Goal: Task Accomplishment & Management: Manage account settings

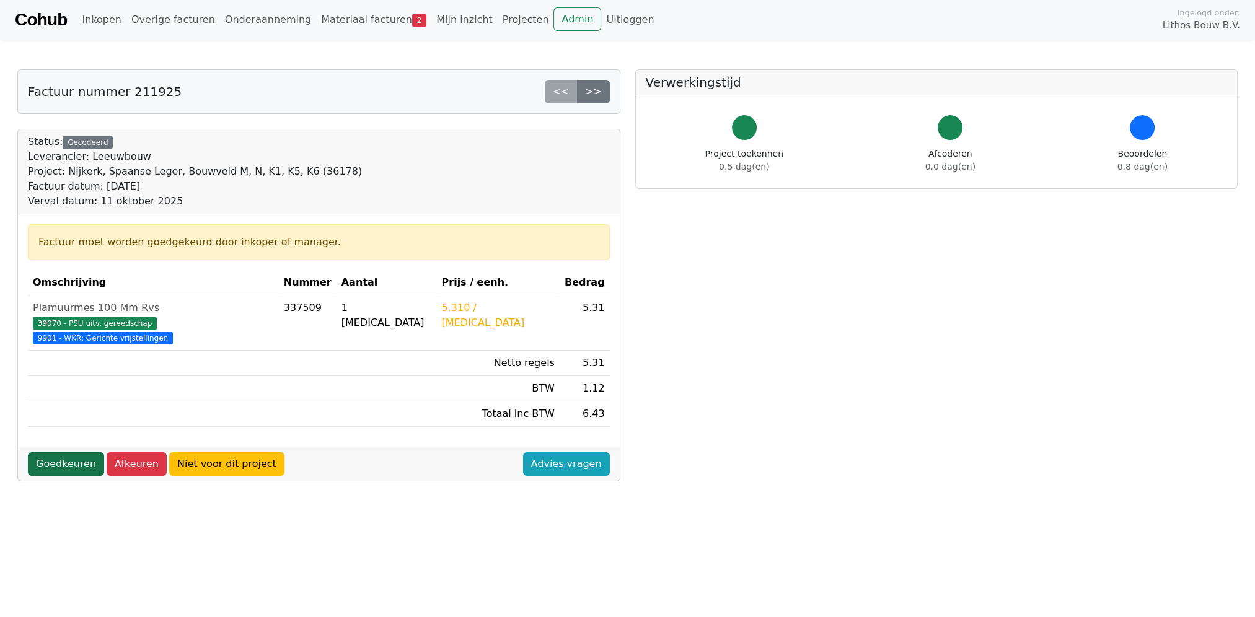
click at [69, 453] on link "Goedkeuren" at bounding box center [66, 465] width 76 height 24
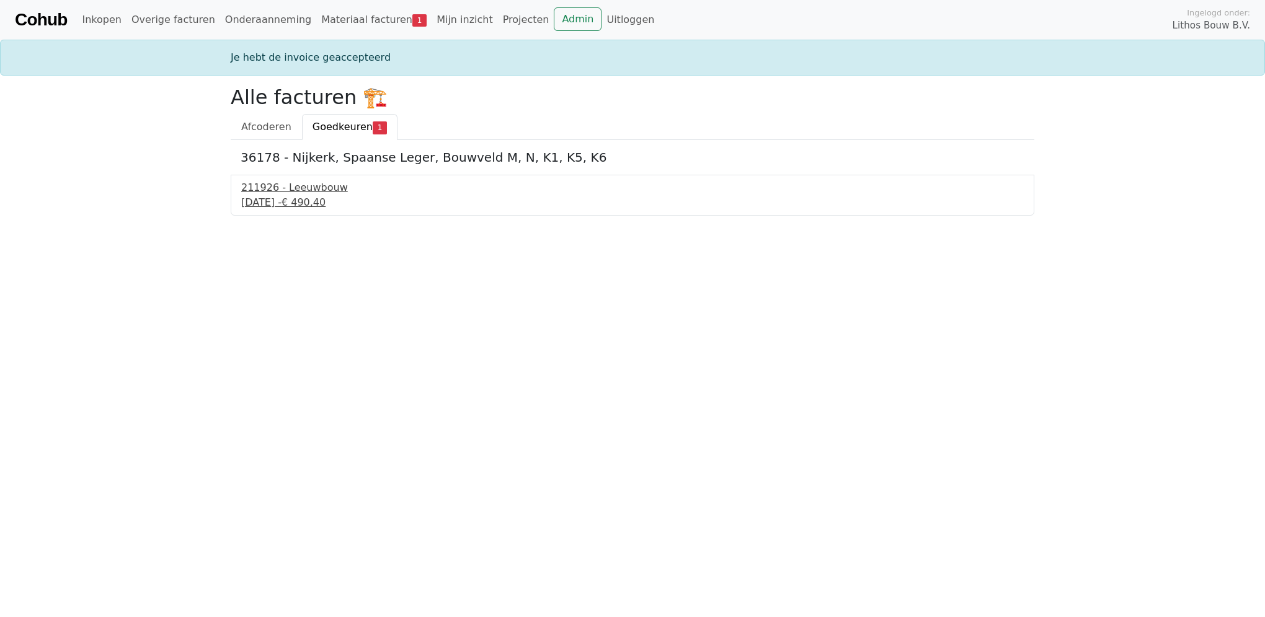
click at [312, 195] on div "[DATE] - € 490,40" at bounding box center [632, 202] width 782 height 15
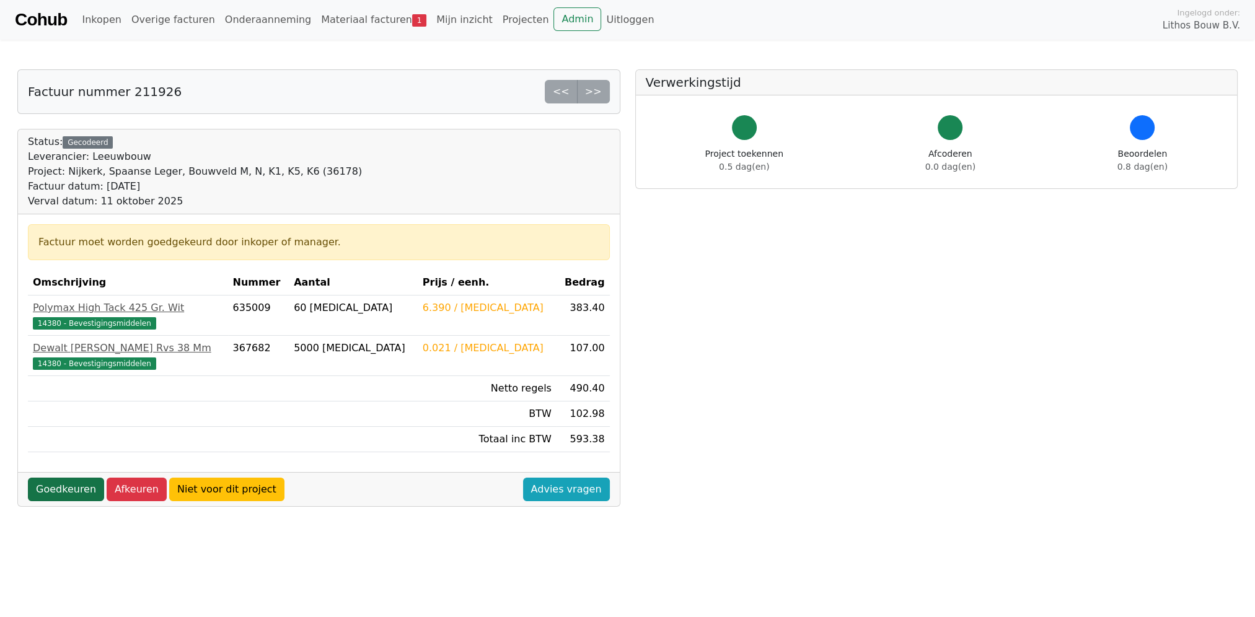
click at [46, 485] on link "Goedkeuren" at bounding box center [66, 490] width 76 height 24
